Goal: Task Accomplishment & Management: Manage account settings

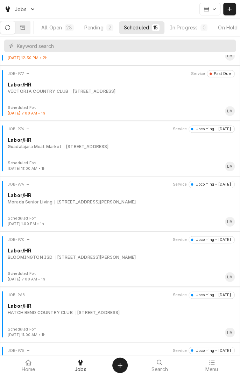
scroll to position [155, 0]
click at [12, 269] on div "JOB-970 Service Upcoming - Tomorrow Labor/HR BLOOMINGTON ISD 200 N Leonard St, …" at bounding box center [120, 253] width 235 height 35
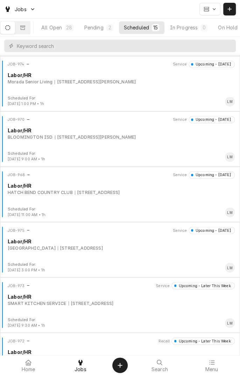
scroll to position [276, 0]
click at [175, 254] on div "JOB-975 Service Upcoming - Tomorrow Labor/HR UNIVERSITY OF HOUSTON-VICTORIA 270…" at bounding box center [120, 243] width 235 height 35
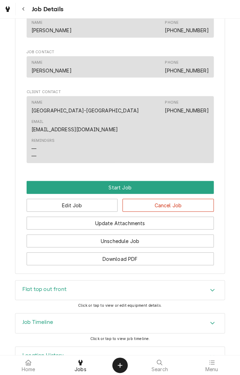
scroll to position [428, 0]
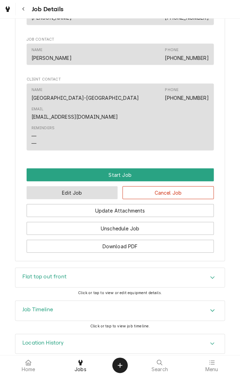
click at [58, 186] on button "Edit Job" at bounding box center [72, 192] width 91 height 13
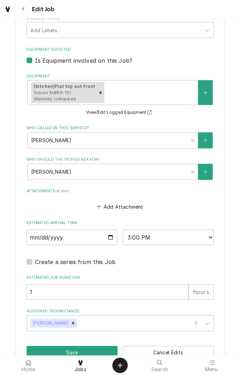
scroll to position [491, 0]
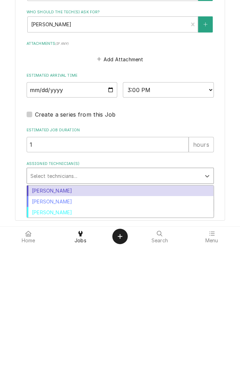
click at [130, 318] on div "[PERSON_NAME]" at bounding box center [120, 319] width 187 height 11
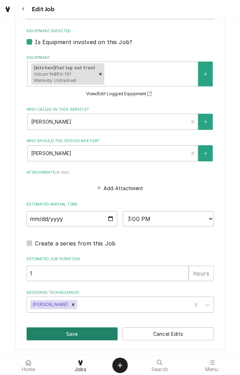
click at [83, 330] on button "Save" at bounding box center [72, 333] width 91 height 13
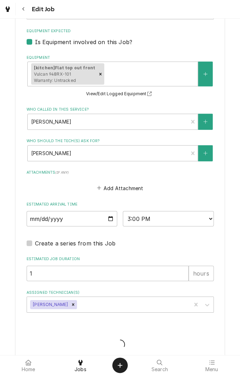
type textarea "x"
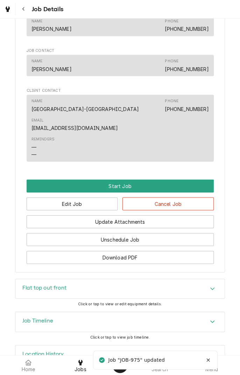
scroll to position [428, 0]
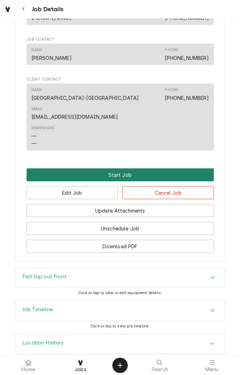
click at [160, 168] on button "Start Job" at bounding box center [120, 174] width 187 height 13
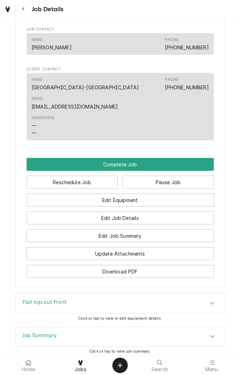
scroll to position [462, 0]
click at [104, 176] on button "Reschedule Job" at bounding box center [72, 182] width 91 height 13
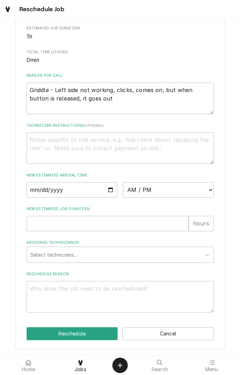
scroll to position [167, 0]
click at [190, 334] on button "Cancel" at bounding box center [168, 333] width 91 height 13
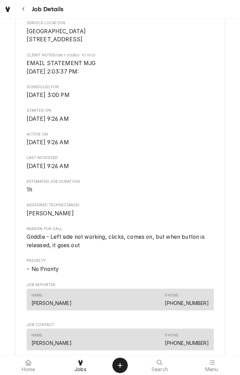
scroll to position [462, 0]
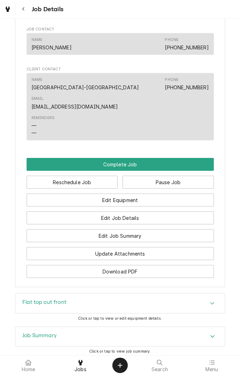
click at [174, 176] on button "Pause Job" at bounding box center [168, 182] width 91 height 13
type textarea "x"
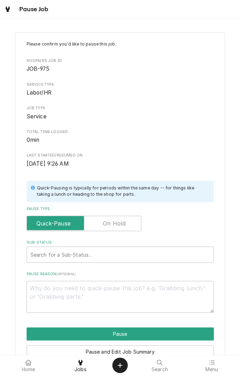
click at [124, 223] on label "Pause Type" at bounding box center [84, 223] width 115 height 15
click at [124, 223] on input "Pause Type" at bounding box center [84, 223] width 109 height 15
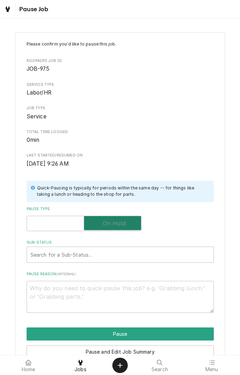
checkbox input "true"
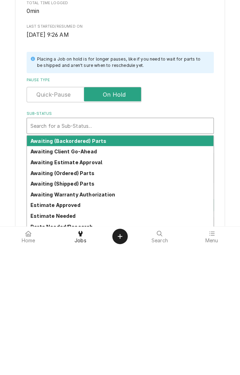
click at [83, 280] on strong "Awaiting Client Go-Ahead" at bounding box center [63, 280] width 67 height 6
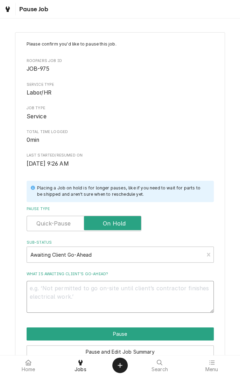
click at [119, 290] on textarea "What is awaiting client’s go-ahead?" at bounding box center [120, 297] width 187 height 32
type textarea "x"
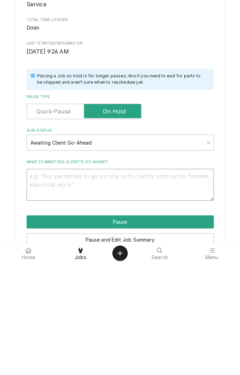
type textarea "G"
type textarea "x"
type textarea "Gr"
type textarea "x"
type textarea "Gri"
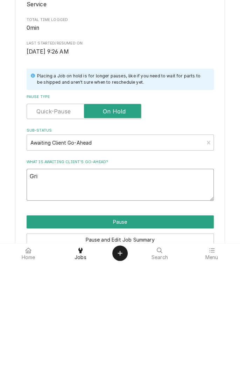
type textarea "x"
type textarea "Grid"
type textarea "x"
type textarea "Gridd"
type textarea "x"
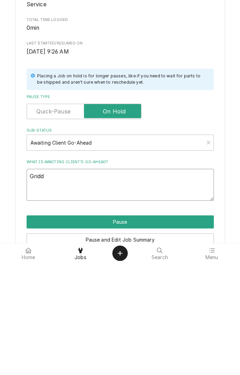
type textarea "Griddle"
type textarea "x"
type textarea "Griddle in"
type textarea "x"
type textarea "Griddle in"
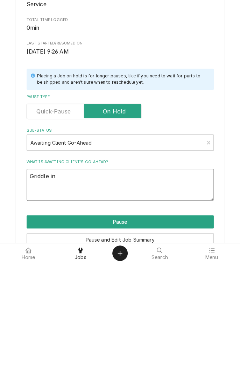
type textarea "x"
type textarea "Griddle in u"
type textarea "x"
type textarea "Griddle in us"
type textarea "x"
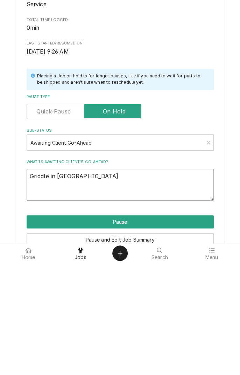
type textarea "Griddle in use"
type textarea "x"
type textarea "Griddle in use"
type textarea "x"
type textarea "Griddle in use r"
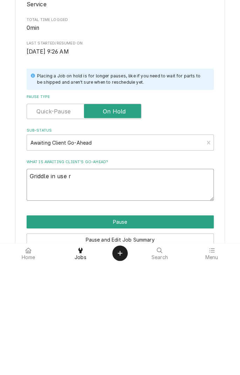
type textarea "x"
type textarea "Griddle in use re"
type textarea "x"
type textarea "Griddle in use ret"
type textarea "x"
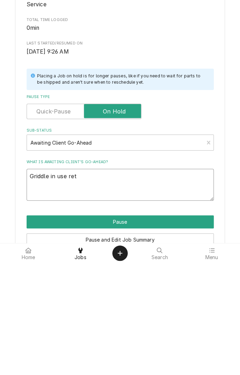
type textarea "Griddle in use retu"
type textarea "x"
type textarea "Griddle in use return"
type textarea "x"
type textarea "Griddle in use return a"
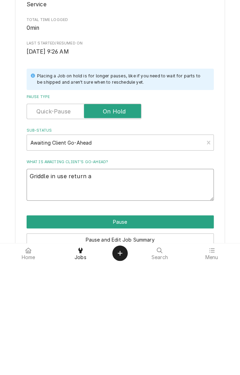
type textarea "x"
type textarea "Griddle in use return aa"
type textarea "x"
type textarea "Griddle in use return a"
type textarea "x"
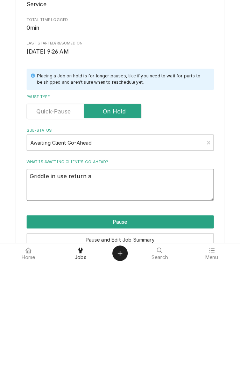
type textarea "Griddle in use return at"
type textarea "x"
type textarea "Griddle in use return at"
type textarea "x"
type textarea "Griddle in use return at 2"
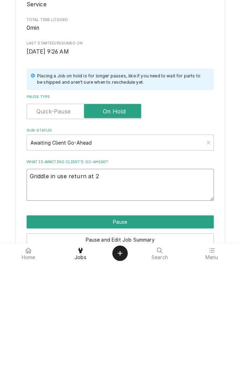
type textarea "x"
type textarea "Griddle in use return at 2p"
type textarea "x"
type textarea "Griddle in use return at 2pm"
type textarea "x"
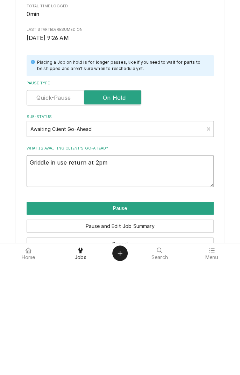
scroll to position [36, 0]
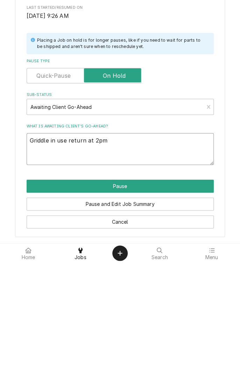
type textarea "Griddle in use return at 2pm"
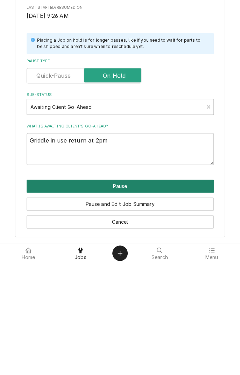
click at [186, 296] on button "Pause" at bounding box center [120, 298] width 187 height 13
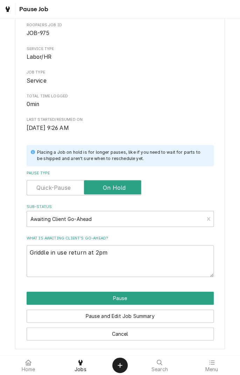
type textarea "x"
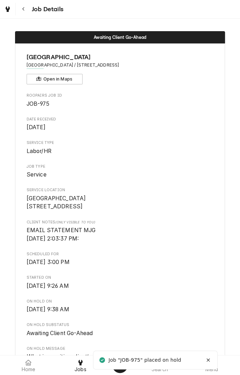
click at [26, 8] on div "Navigate back" at bounding box center [23, 9] width 7 height 7
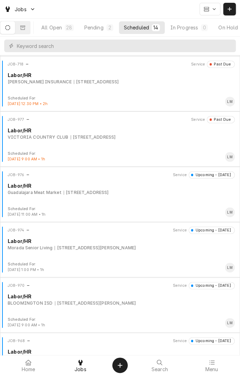
scroll to position [111, 0]
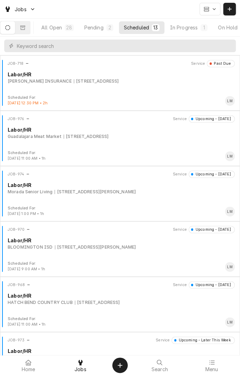
click at [194, 141] on div "JOB-976 Service Upcoming - Today Labor/HR Guadalajara Meat Market 2502 N Lauren…" at bounding box center [120, 132] width 235 height 35
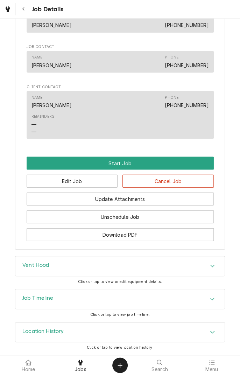
scroll to position [380, 0]
click at [98, 180] on button "Edit Job" at bounding box center [72, 180] width 91 height 13
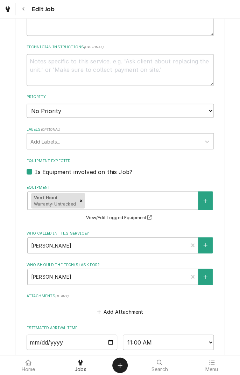
scroll to position [453, 0]
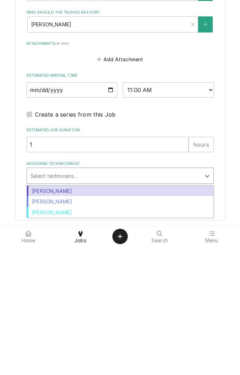
click at [143, 319] on div "Jason Marroquin" at bounding box center [120, 319] width 187 height 11
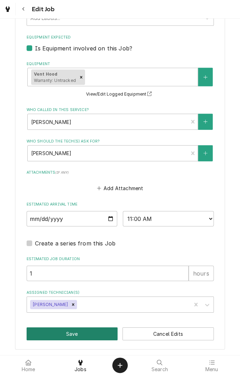
click at [91, 333] on button "Save" at bounding box center [72, 333] width 91 height 13
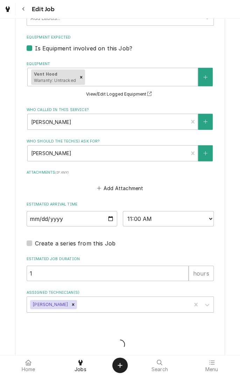
type textarea "x"
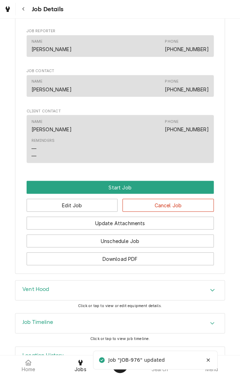
scroll to position [380, 0]
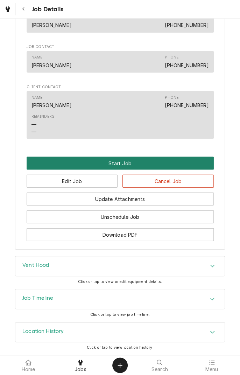
click at [198, 166] on button "Start Job" at bounding box center [120, 162] width 187 height 13
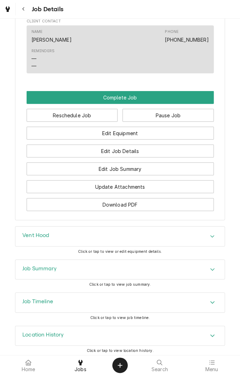
scroll to position [472, 0]
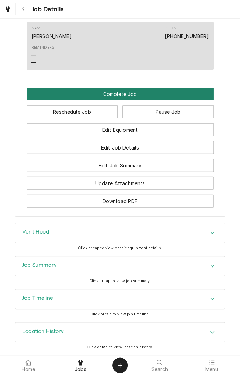
click at [143, 94] on button "Complete Job" at bounding box center [120, 94] width 187 height 13
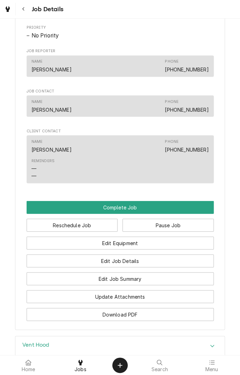
scroll to position [361, 0]
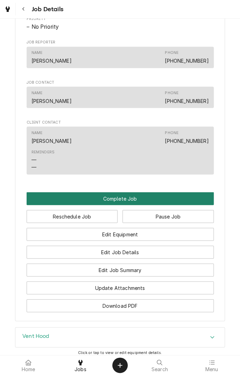
click at [177, 201] on button "Complete Job" at bounding box center [120, 198] width 187 height 13
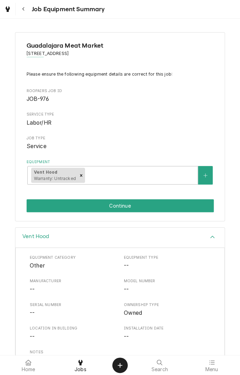
click at [175, 205] on button "Continue" at bounding box center [120, 205] width 187 height 13
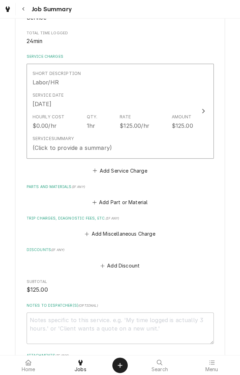
scroll to position [135, 0]
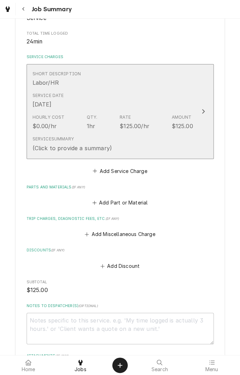
click at [149, 89] on div "Short Description Labor/HR" at bounding box center [113, 79] width 161 height 22
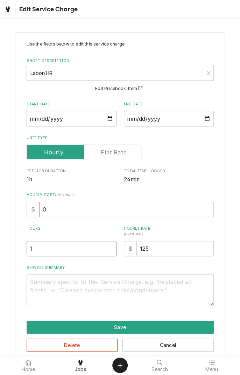
click at [53, 246] on input "1" at bounding box center [72, 248] width 90 height 15
type textarea "x"
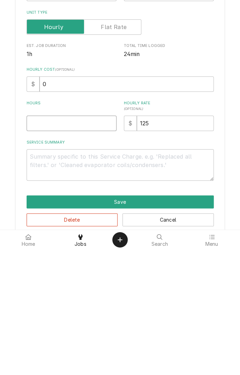
type textarea "x"
type input ".5"
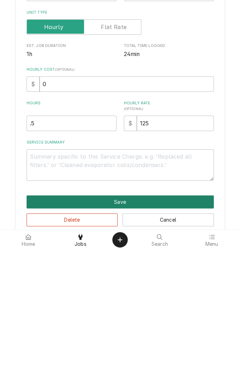
click at [182, 326] on button "Save" at bounding box center [120, 327] width 187 height 13
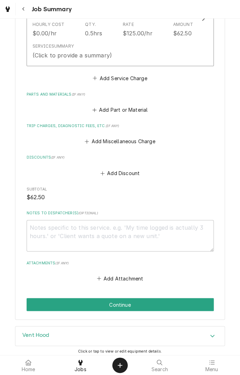
scroll to position [230, 0]
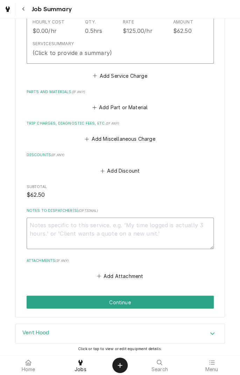
click at [178, 227] on textarea "Notes to Dispatcher(s) ( optional )" at bounding box center [120, 233] width 187 height 32
type textarea "x"
type textarea "C"
type textarea "x"
type textarea "Cu"
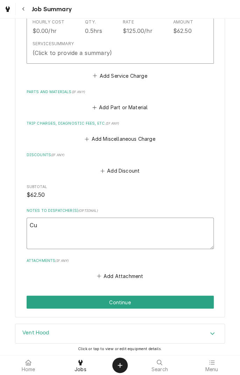
type textarea "x"
type textarea "Cus"
type textarea "x"
type textarea "Customer"
type textarea "x"
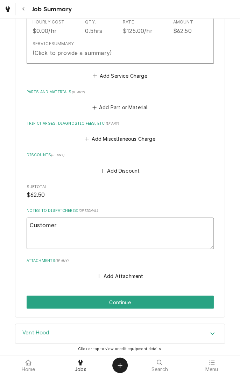
type textarea "Customer s"
type textarea "x"
type textarea "Customer sa"
type textarea "x"
type textarea "Customer say"
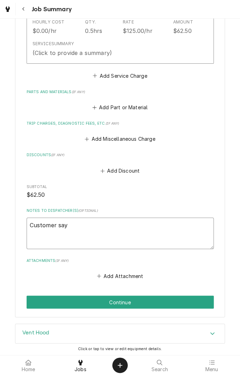
type textarea "x"
type textarea "Customer says"
type textarea "x"
type textarea "Customer says"
type textarea "x"
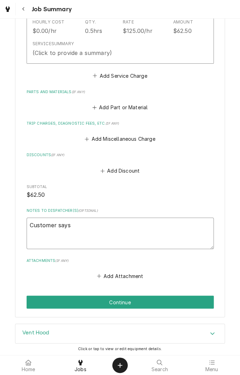
type textarea "Customer says w"
type textarea "x"
type textarea "Customer says we"
type textarea "x"
type textarea "Customer says we"
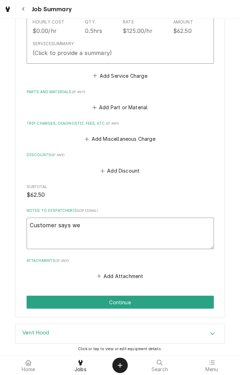
type textarea "x"
type textarea "Customer says we d"
type textarea "x"
type textarea "Customer says we di"
type textarea "x"
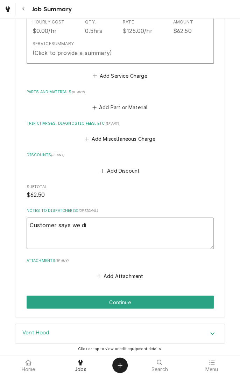
type textarea "Customer says we did"
type textarea "x"
type textarea "Customer says we did"
type textarea "x"
type textarea "Customer says we did n"
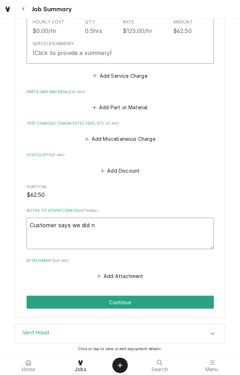
type textarea "x"
type textarea "Customer says we did no"
type textarea "x"
type textarea "Customer says we did not"
type textarea "x"
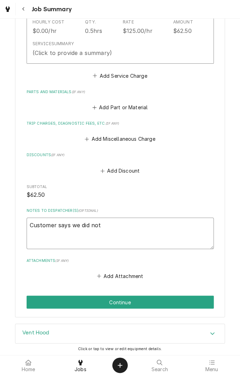
type textarea "Customer says we did not"
type textarea "x"
type textarea "Customer says we did not r"
type textarea "x"
type textarea "Customer says we did not re"
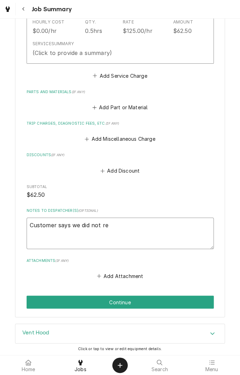
type textarea "x"
type textarea "Customer says we did not res"
type textarea "x"
type textarea "Customer says we did not resp"
type textarea "x"
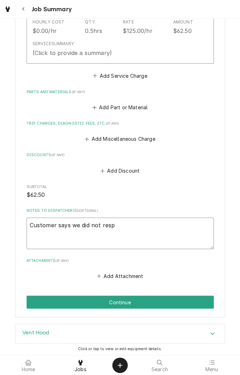
type textarea "Customer says we did not respo"
type textarea "x"
type textarea "Customer says we did not respond"
type textarea "x"
type textarea "Customer says we did not respond t"
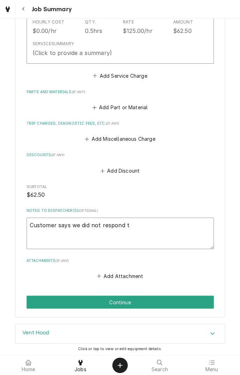
type textarea "x"
type textarea "Customer says we did not respond to"
type textarea "x"
type textarea "Customer says we did not respond to"
type textarea "x"
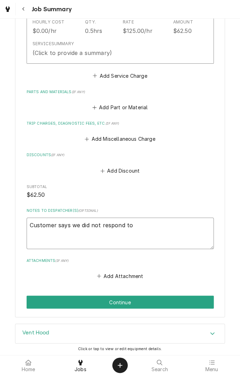
type textarea "Customer says we did not respond to h"
type textarea "x"
type textarea "Customer says we did not respond to hi"
type textarea "x"
type textarea "Customer says we did not respond to him"
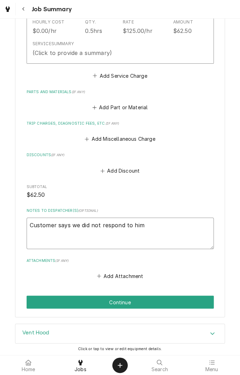
type textarea "x"
type textarea "Customer says we did not respond to him"
type textarea "x"
type textarea "Customer says we did not respond to him t"
type textarea "x"
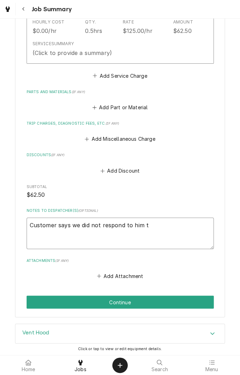
type textarea "Customer says we did not respond to him th"
type textarea "x"
type textarea "Customer says we did not respond to him thi"
type textarea "x"
type textarea "Customer says we did not respond to him this"
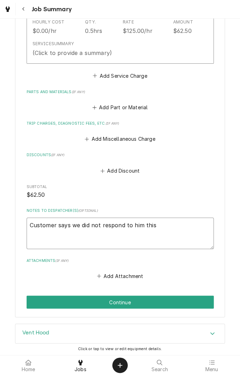
type textarea "x"
type textarea "Customer says we did not respond to him this"
type textarea "x"
type textarea "Customer says we did not respond to him this w"
type textarea "x"
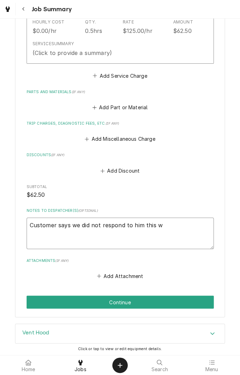
type textarea "Customer says we did not respond to him this we"
type textarea "x"
type textarea "Customer says we did not respond to him this wee"
type textarea "x"
type textarea "Customer says we did not respond to him this week"
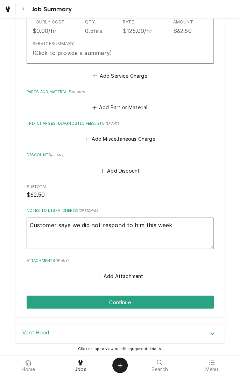
type textarea "x"
type textarea "Customer says we did not respond to him this weekend"
type textarea "x"
type textarea "Customer says we did not respond to him this weekend s"
type textarea "x"
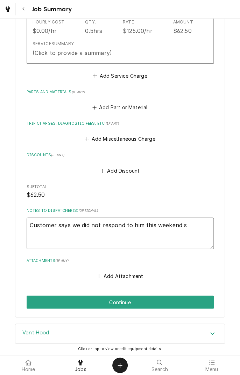
type textarea "Customer says we did not respond to him this weekend so"
type textarea "x"
type textarea "Customer says we did not respond to him this weekend so"
type textarea "x"
type textarea "Customer says we did not respond to him this weekend so h"
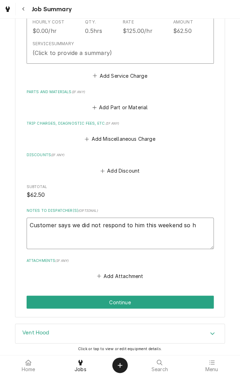
type textarea "x"
type textarea "Customer says we did not respond to him this weekend so he"
type textarea "x"
type textarea "Customer says we did not respond to him this weekend so he"
type textarea "x"
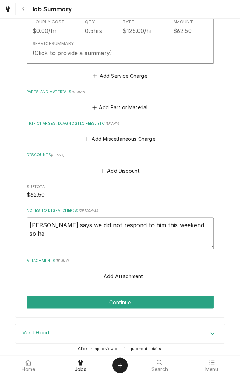
type textarea "Customer says we did not respond to him this weekend so he f"
type textarea "x"
type textarea "Customer says we did not respond to him this weekend so he fi"
type textarea "x"
type textarea "Customer says we did not respond to him this weekend so he fix"
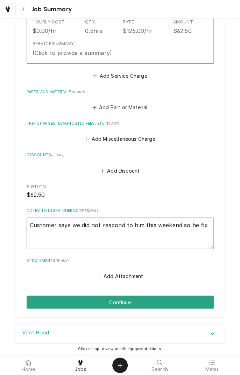
type textarea "x"
type textarea "Customer says we did not respond to him this weekend so he fi"
type textarea "x"
type textarea "Customer says we did not respond to him this weekend so he f"
type textarea "x"
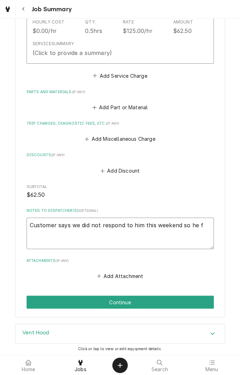
type textarea "Customer says we did not respond to him this weekend so he"
type textarea "x"
type textarea "Customer says we did not respond to him this weekend so he r"
type textarea "x"
type textarea "Customer says we did not respond to him this weekend so he re"
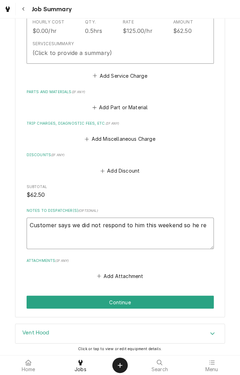
type textarea "x"
type textarea "Customer says we did not respond to him this weekend so he rep"
type textarea "x"
type textarea "Customer says we did not respond to him this weekend so he replaced"
type textarea "x"
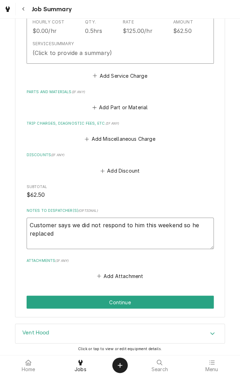
type textarea "Customer says we did not respond to him this weekend so he replaced t"
type textarea "x"
type textarea "Customer says we did not respond to him this weekend so he replaced th"
type textarea "x"
type textarea "Customer says we did not respond to him this weekend so he replaced the"
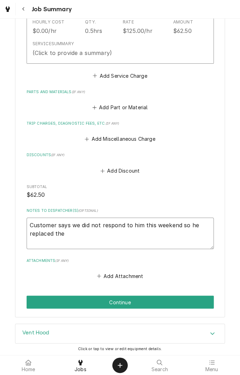
type textarea "x"
type textarea "Customer says we did not respond to him this weekend so he replaced the"
type textarea "x"
type textarea "Customer says we did not respond to him this weekend so he replaced the b"
type textarea "x"
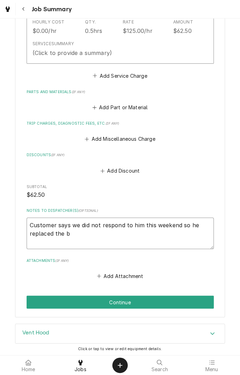
type textarea "Customer says we did not respond to him this weekend so he replaced the be"
type textarea "x"
type textarea "Customer says we did not respond to him this weekend so he replaced the bel"
type textarea "x"
type textarea "Customer says we did not respond to him this weekend so he replaced the belt"
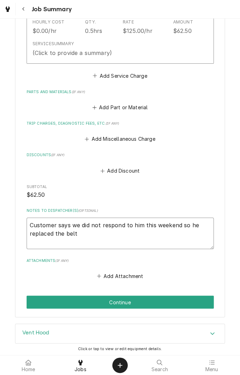
type textarea "x"
type textarea "Customer says we did not respond to him this weekend so he replaced the belt"
type textarea "x"
type textarea "Customer says we did not respond to him this weekend so he replaced the belt h"
type textarea "x"
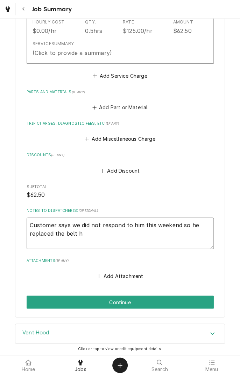
type textarea "Customer says we did not respond to him this weekend so he replaced the belt hi"
type textarea "x"
type textarea "Customer says we did not respond to him this weekend so he replaced the belt him"
type textarea "x"
type textarea "Customer says we did not respond to him this weekend so he replaced the belt hi…"
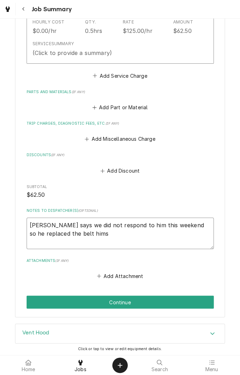
type textarea "x"
type textarea "Customer says we did not respond to him this weekend so he replaced the belt hi…"
type textarea "x"
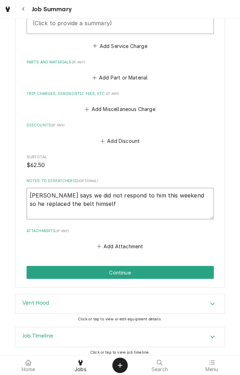
scroll to position [264, 0]
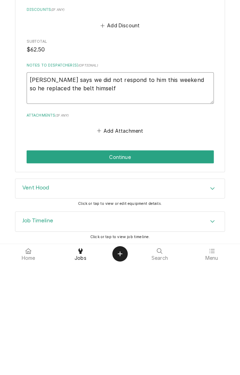
type textarea "Customer says we did not respond to him this weekend so he replaced the belt hi…"
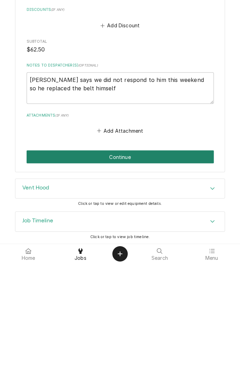
click at [170, 267] on button "Continue" at bounding box center [120, 268] width 187 height 13
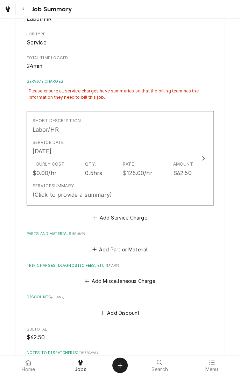
scroll to position [110, 0]
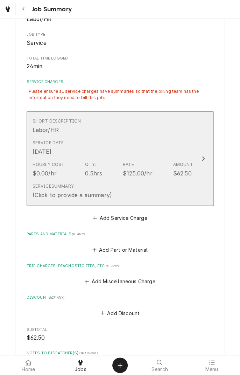
click at [160, 192] on div "Service Summary (Click to provide a summary)" at bounding box center [113, 191] width 161 height 22
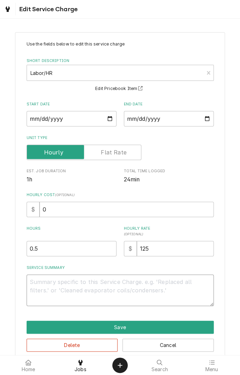
click at [118, 285] on textarea "Service Summary" at bounding box center [120, 290] width 187 height 32
type textarea "x"
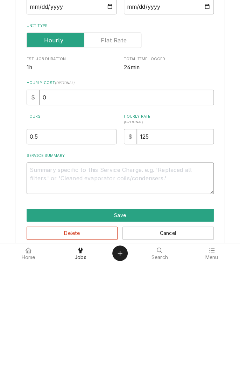
type textarea "N"
type textarea "x"
type textarea "C"
type textarea "x"
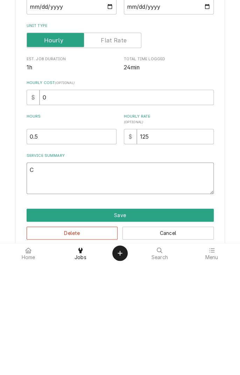
type textarea "Cu"
type textarea "x"
type textarea "Customer"
type textarea "x"
type textarea "Customer r"
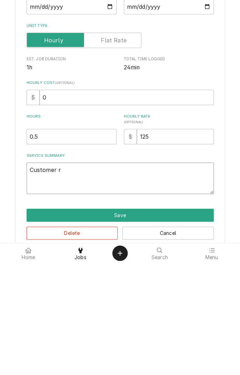
type textarea "x"
type textarea "Customer re"
type textarea "x"
type textarea "Customer rep"
type textarea "x"
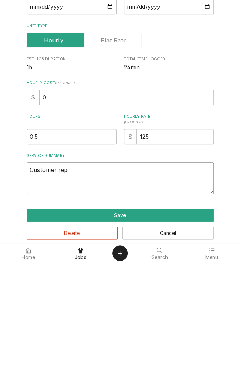
type textarea "Customer replaced"
type textarea "x"
type textarea "Customer replaced b"
type textarea "x"
type textarea "Customer replaced be"
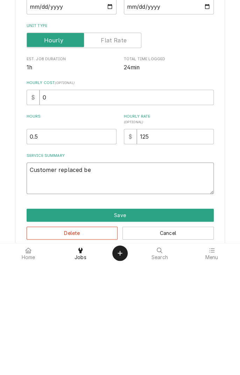
type textarea "x"
type textarea "Customer replaced bel"
type textarea "x"
type textarea "Customer replaced belt"
type textarea "x"
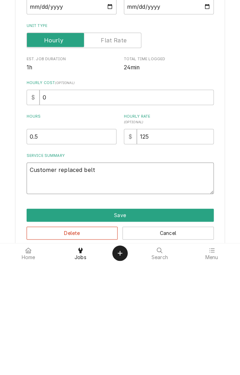
type textarea "Customer replaced belt h"
type textarea "x"
type textarea "Customer replaced belt hi"
type textarea "x"
type textarea "Customer replaced belt hi,"
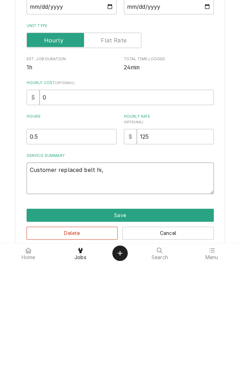
type textarea "x"
type textarea "Customer replaced belt hi,s"
type textarea "x"
type textarea "Customer replaced belt hi,"
type textarea "x"
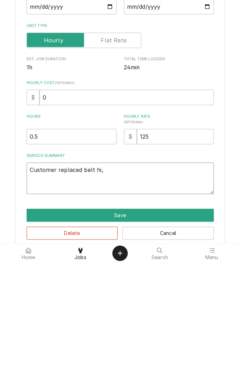
type textarea "Customer replaced belt hi"
type textarea "x"
type textarea "Customer replaced belt him"
type textarea "x"
type textarea "Customer replaced belt hims"
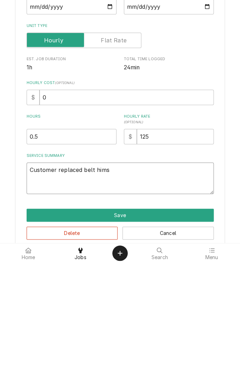
type textarea "x"
type textarea "Customer replaced belt himse"
type textarea "x"
type textarea "Customer replaced belt himself"
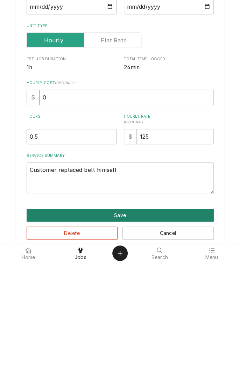
click at [148, 325] on button "Save" at bounding box center [120, 327] width 187 height 13
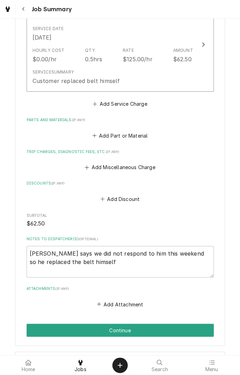
scroll to position [286, 0]
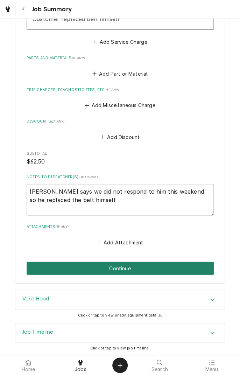
click at [171, 263] on button "Continue" at bounding box center [120, 267] width 187 height 13
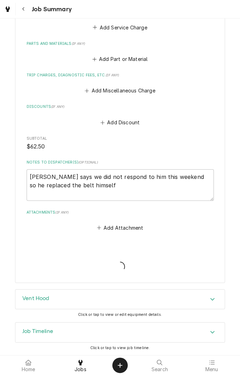
scroll to position [264, 0]
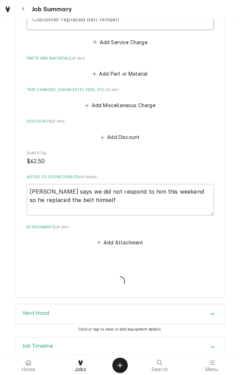
type textarea "x"
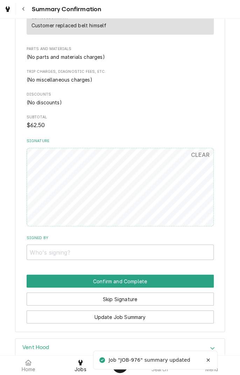
scroll to position [292, 0]
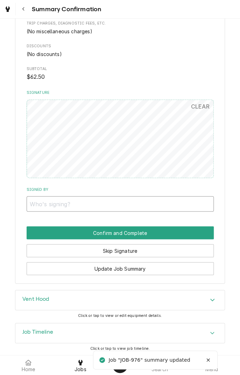
click at [132, 202] on input "Signed By" at bounding box center [120, 203] width 187 height 15
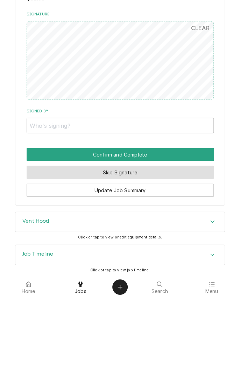
click at [170, 251] on button "Skip Signature" at bounding box center [120, 250] width 187 height 13
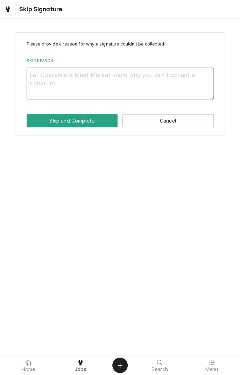
click at [156, 78] on textarea "Skip Reason" at bounding box center [120, 84] width 187 height 32
type textarea "x"
type textarea "C"
type textarea "x"
type textarea "Co"
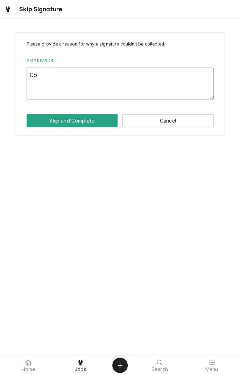
type textarea "x"
type textarea "Com"
type textarea "x"
type textarea "Comp"
type textarea "x"
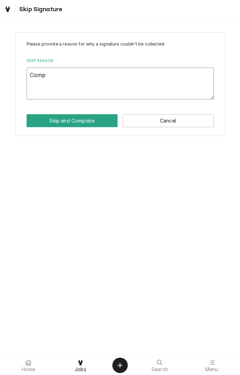
type textarea "Compl"
type textarea "x"
type textarea "Completed"
type textarea "x"
type textarea "Completed at"
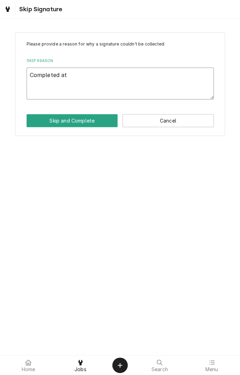
type textarea "x"
type textarea "Completed at shop"
type textarea "x"
type textarea "Completed at shop"
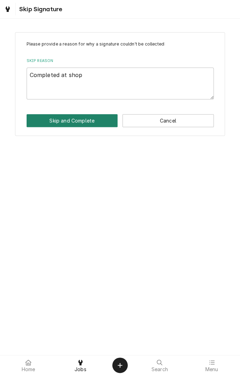
click at [86, 120] on button "Skip and Complete" at bounding box center [72, 120] width 91 height 13
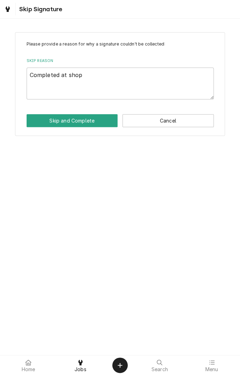
type textarea "x"
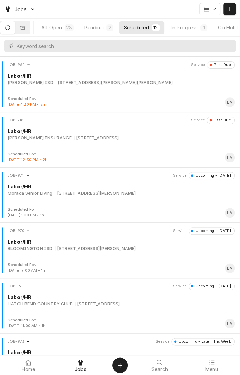
scroll to position [57, 0]
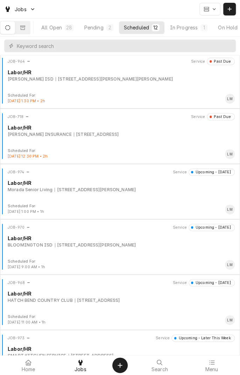
click at [148, 195] on div "JOB-974 Service Upcoming - [DATE] Labor/[PERSON_NAME] Senior Living [STREET_ADD…" at bounding box center [120, 185] width 235 height 35
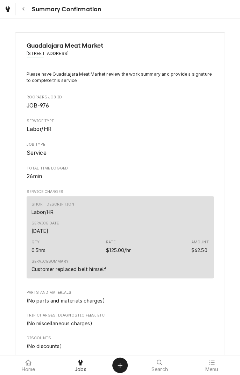
click at [11, 8] on div "Dynamic Content Wrapper" at bounding box center [8, 9] width 10 height 10
